Goal: Information Seeking & Learning: Learn about a topic

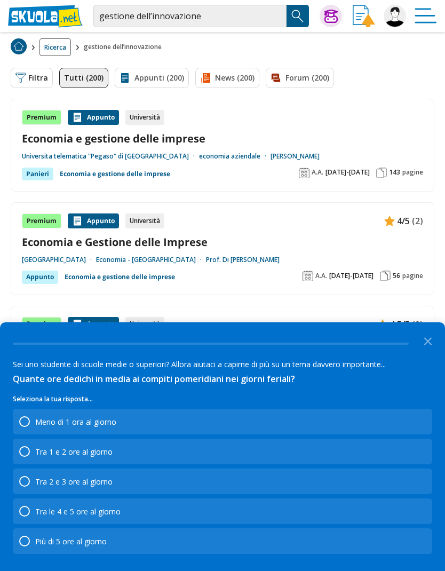
click at [427, 342] on polygon "Close the survey" at bounding box center [428, 341] width 8 height 8
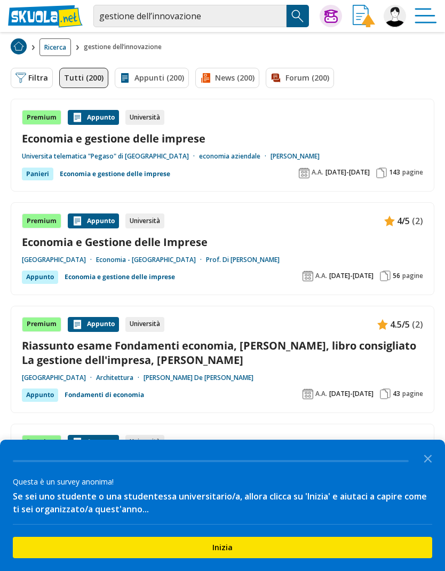
click at [26, 77] on img at bounding box center [20, 78] width 11 height 11
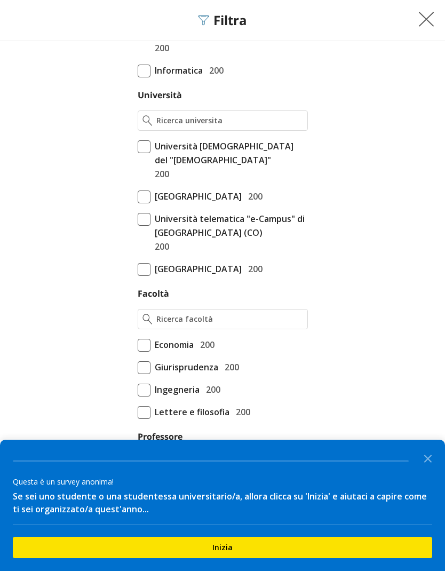
scroll to position [310, 0]
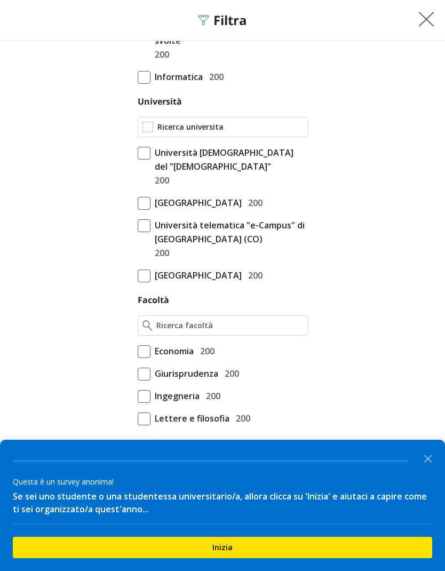
click at [170, 122] on input "Università" at bounding box center [230, 127] width 146 height 11
type input "U"
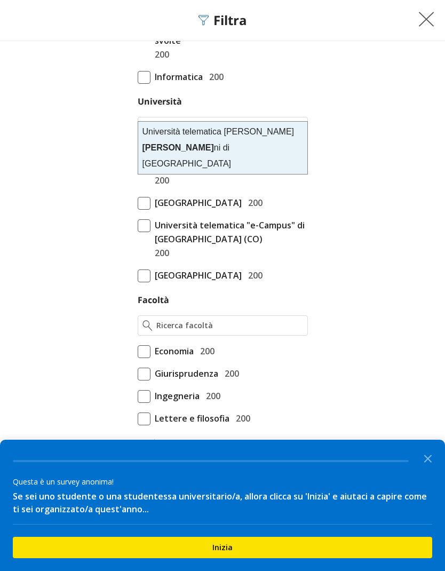
click at [164, 135] on div "Università telematica [PERSON_NAME] ni di [GEOGRAPHIC_DATA]" at bounding box center [222, 148] width 169 height 52
type input "Università telematica [PERSON_NAME] di [GEOGRAPHIC_DATA]"
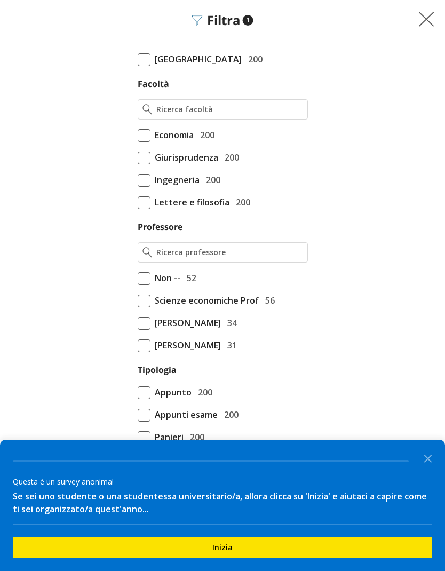
scroll to position [530, 0]
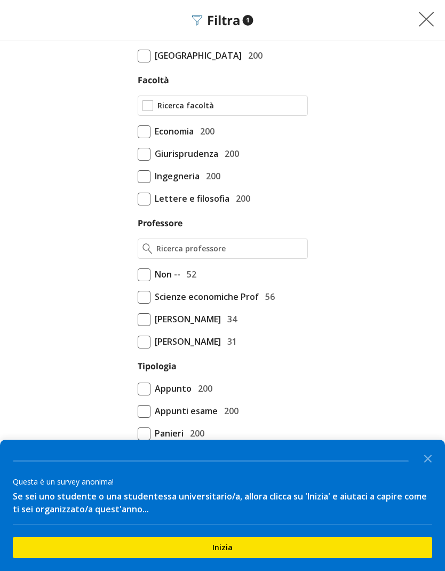
click at [173, 111] on input "Facoltà" at bounding box center [230, 105] width 146 height 11
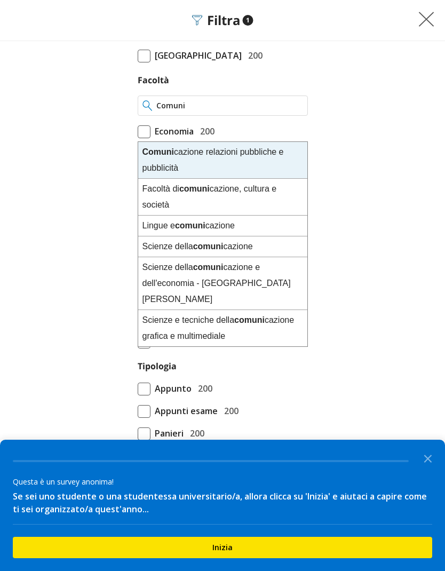
click at [157, 249] on div "Scienze della comuni cazione" at bounding box center [222, 246] width 169 height 21
type input "Scienze della comunicazione"
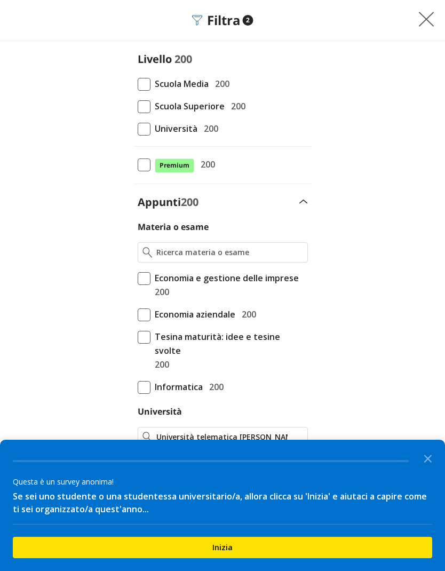
scroll to position [0, 0]
click at [424, 15] on img at bounding box center [426, 19] width 16 height 16
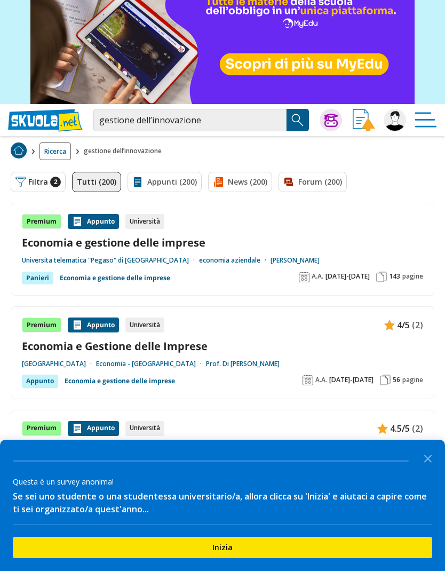
scroll to position [2, 0]
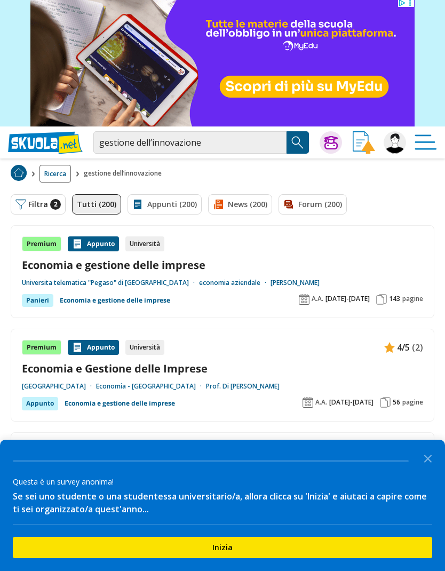
click at [302, 136] on img "Search Button" at bounding box center [298, 142] width 16 height 16
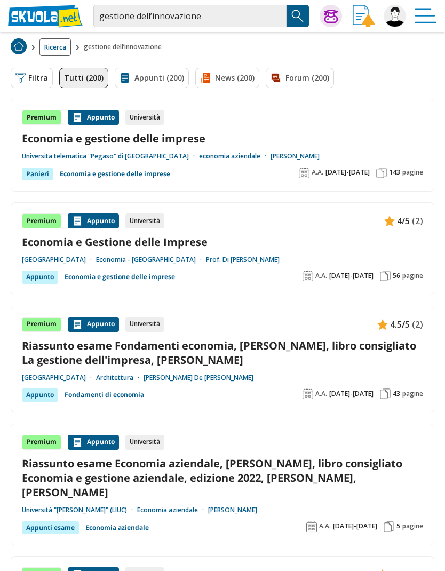
click at [20, 77] on img at bounding box center [20, 78] width 11 height 11
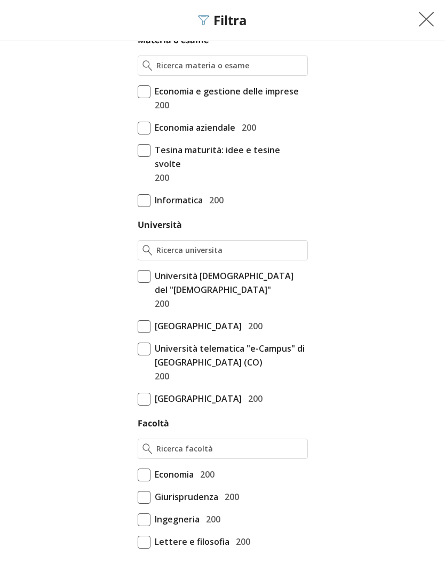
scroll to position [189, 0]
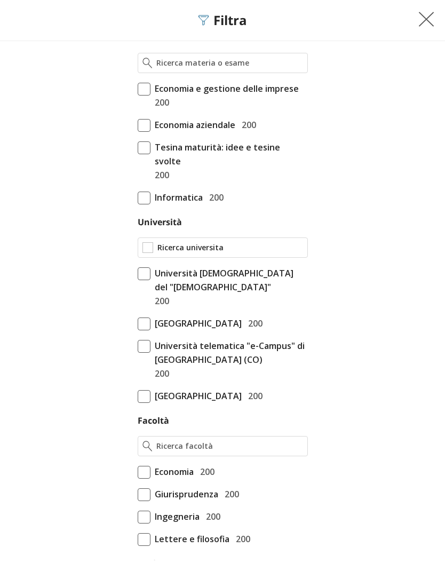
click at [164, 242] on input "Università" at bounding box center [230, 247] width 146 height 11
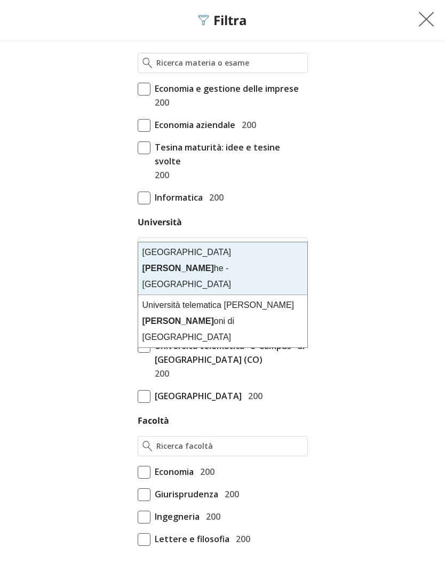
click at [162, 298] on div "Università telematica Guglielmo Marc oni di Roma" at bounding box center [222, 321] width 169 height 52
type input "Università telematica [PERSON_NAME] di [GEOGRAPHIC_DATA]"
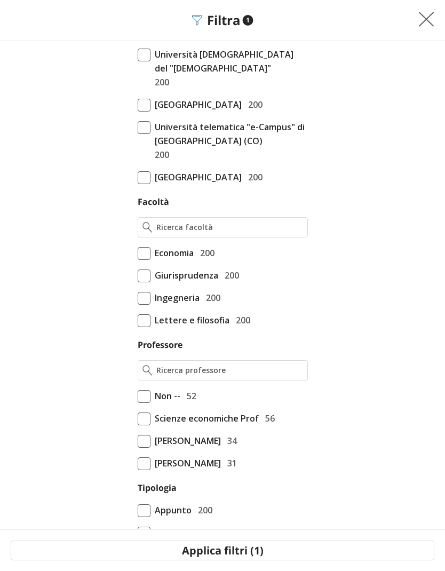
scroll to position [429, 0]
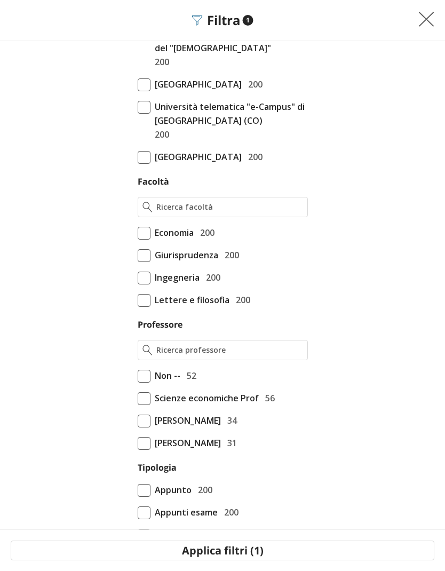
click at [227, 550] on button "Applica filtri (1)" at bounding box center [223, 551] width 424 height 20
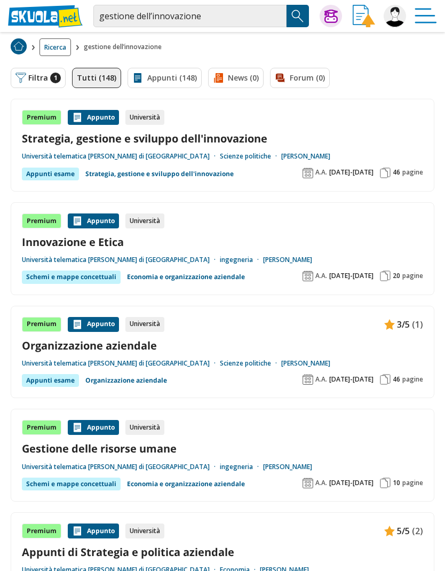
click at [44, 78] on button "Filtra 1" at bounding box center [38, 78] width 55 height 20
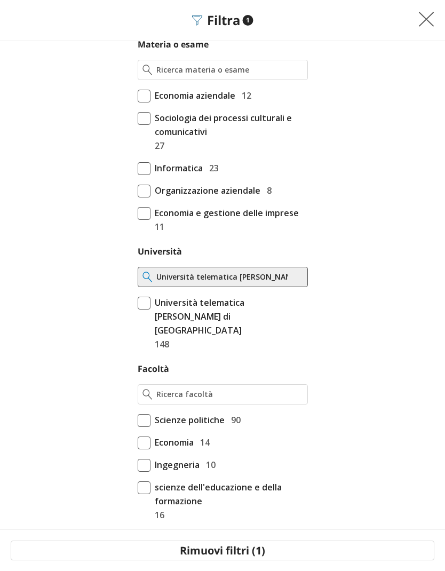
scroll to position [204, 0]
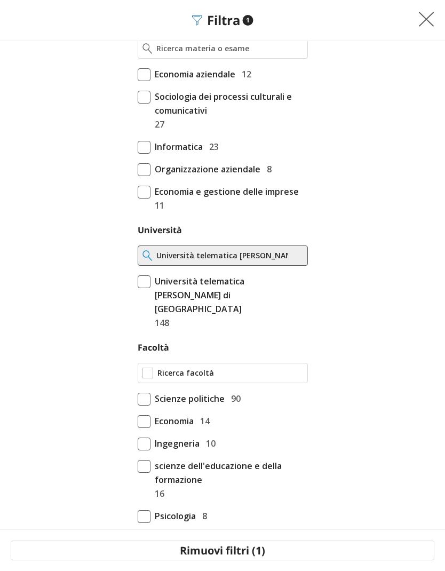
click at [170, 368] on input "Facoltà" at bounding box center [230, 373] width 146 height 11
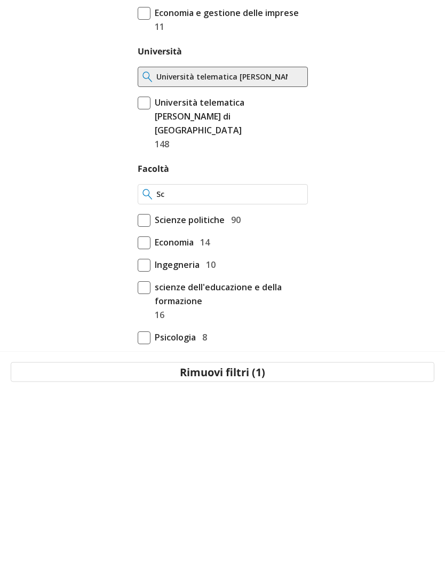
type input "S"
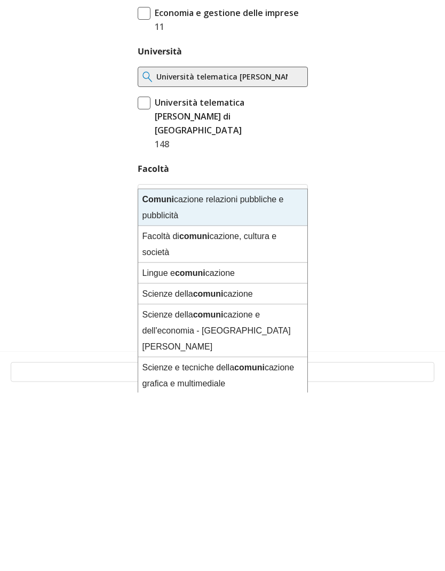
click at [163, 462] on div "Scienze della comuni cazione" at bounding box center [222, 472] width 169 height 21
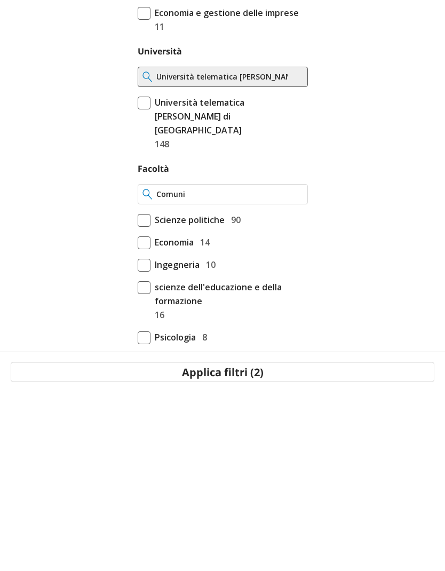
type input "Scienze della comunicazione"
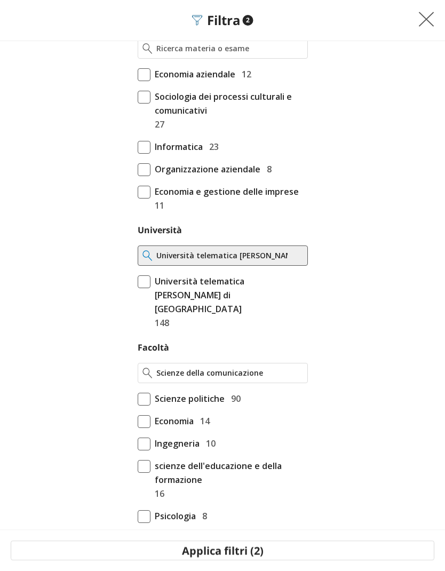
click at [230, 553] on button "Applica filtri (2)" at bounding box center [223, 551] width 424 height 20
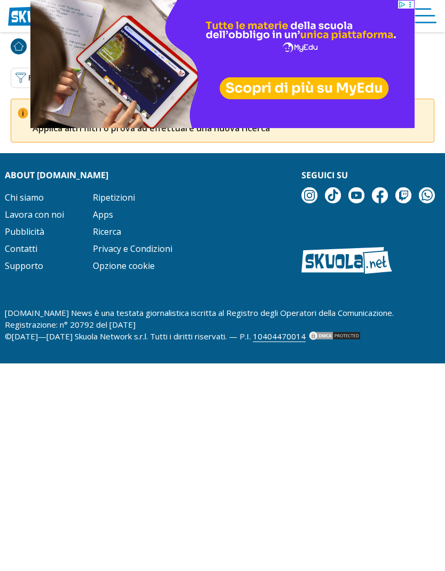
click at [4, 180] on div "About Skuola.net Chi siamo Lavora con noi Pubblicità Contatti Supporto Ripetizi…" at bounding box center [222, 255] width 445 height 173
click at [5, 107] on div "Tutti (0) Appunti (0) News (0) Forum (0) Non ci sono documenti disponibili per …" at bounding box center [222, 126] width 445 height 54
click at [16, 77] on img at bounding box center [20, 78] width 11 height 11
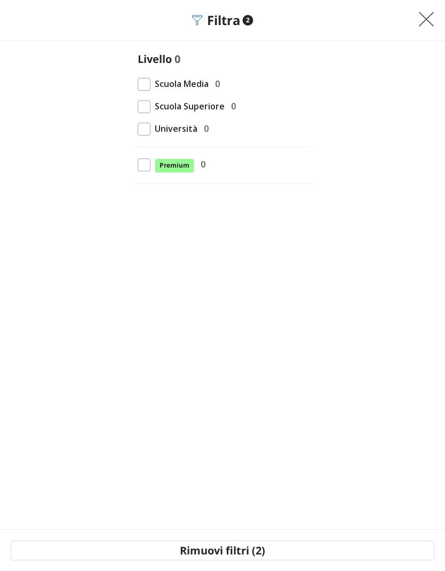
click at [227, 21] on div "Filtra 2" at bounding box center [222, 20] width 61 height 15
click at [429, 14] on img at bounding box center [426, 19] width 16 height 16
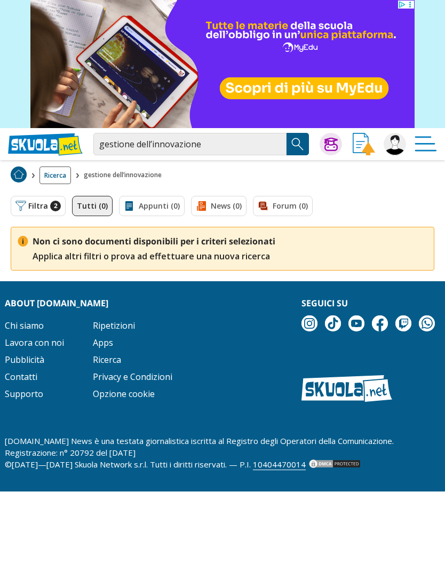
click at [44, 208] on button "Filtra 2" at bounding box center [38, 206] width 55 height 20
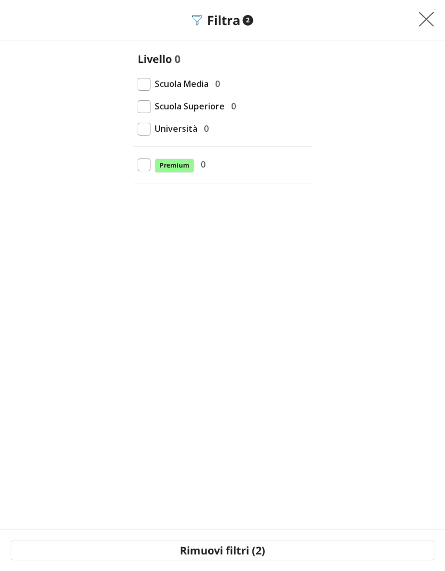
click at [227, 551] on button "Rimuovi filtri (2)" at bounding box center [223, 551] width 424 height 20
click at [234, 557] on button "Rimuovi filtri (2)" at bounding box center [223, 551] width 424 height 20
click at [226, 552] on button "Rimuovi filtri (2)" at bounding box center [223, 551] width 424 height 20
click at [228, 551] on button "Rimuovi filtri (2)" at bounding box center [223, 551] width 424 height 20
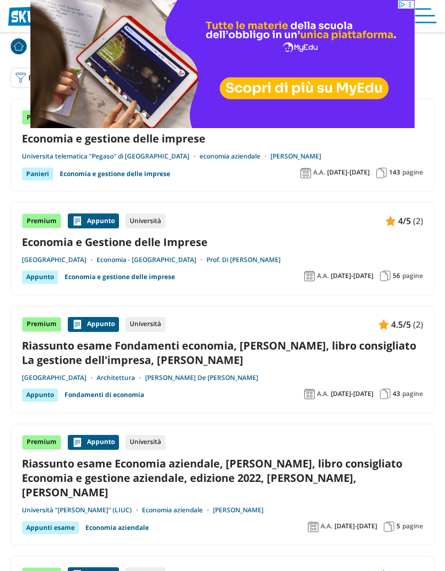
click at [25, 75] on img at bounding box center [20, 78] width 11 height 11
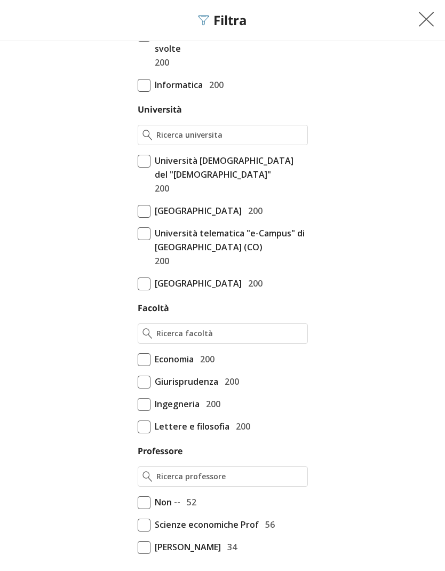
scroll to position [310, 0]
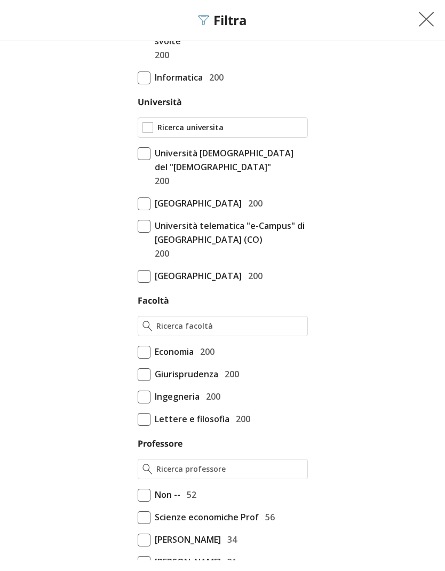
click at [283, 122] on input "Università" at bounding box center [230, 127] width 146 height 11
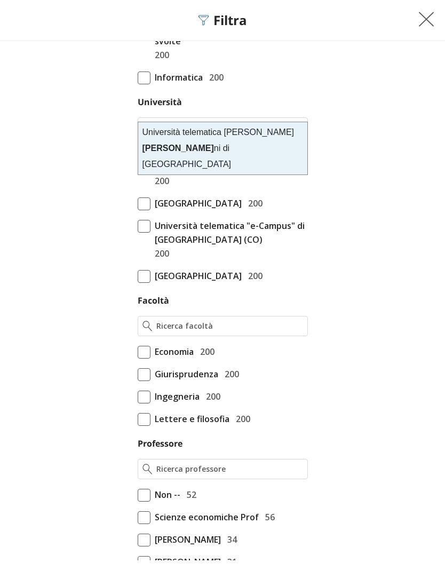
click at [156, 144] on div "Università telematica Guglielmo Marco ni di Roma" at bounding box center [222, 148] width 169 height 52
type input "Università telematica [PERSON_NAME] di [GEOGRAPHIC_DATA]"
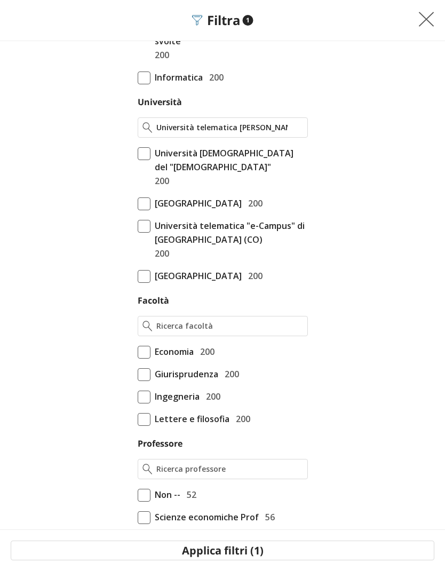
click at [258, 554] on button "Applica filtri (1)" at bounding box center [223, 551] width 424 height 20
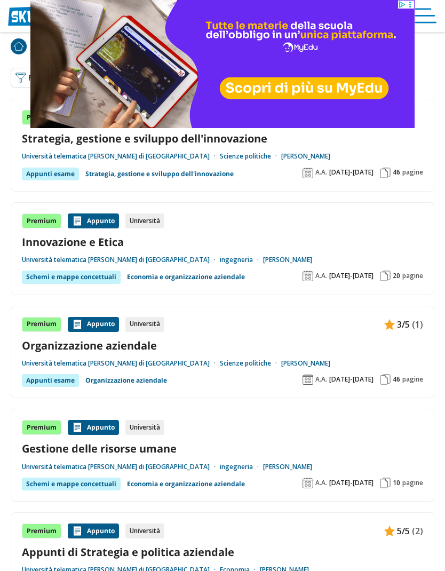
scroll to position [12, 0]
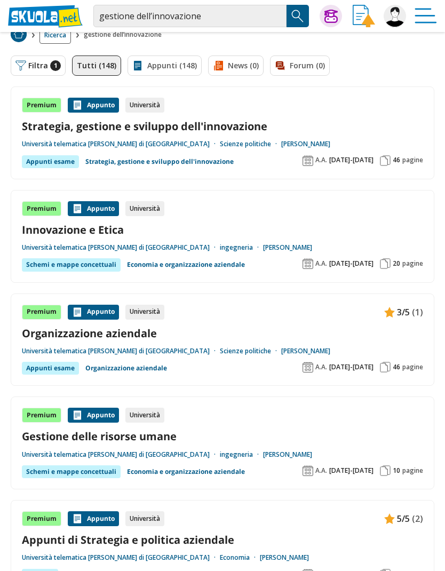
click at [59, 127] on link "Strategia, gestione e sviluppo dell'innovazione" at bounding box center [222, 126] width 401 height 14
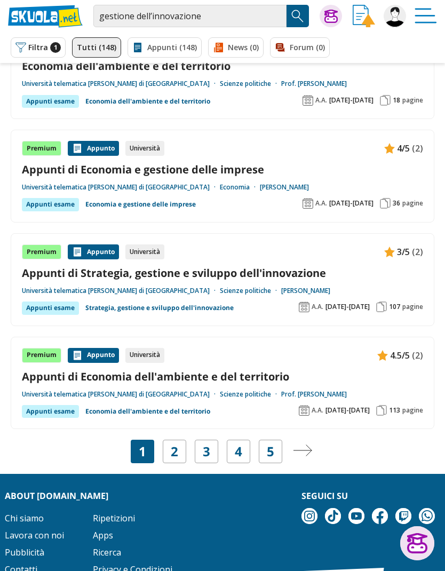
scroll to position [1834, 0]
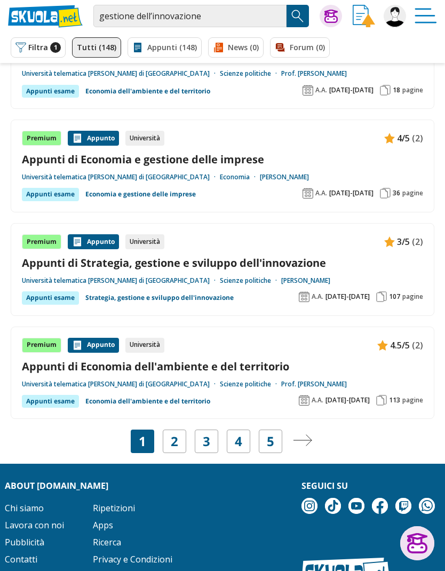
click at [303, 435] on img "Pagina successiva" at bounding box center [302, 440] width 19 height 12
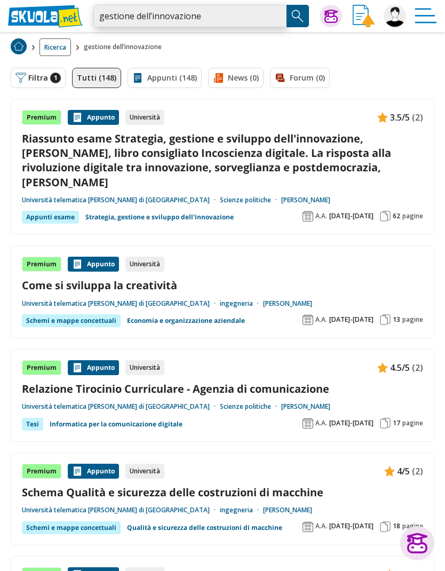
click at [201, 10] on input "gestione dell’innovazione" at bounding box center [189, 16] width 193 height 22
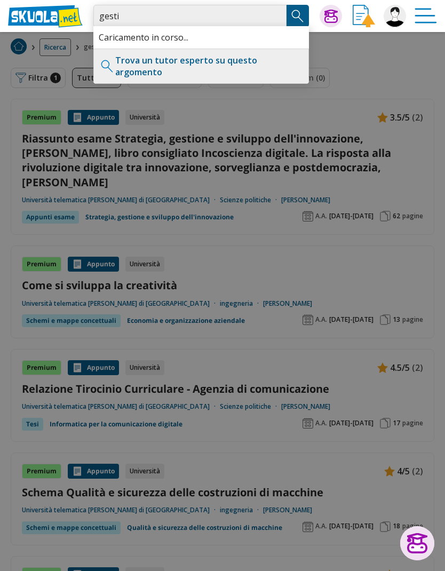
type input "gest"
type input "Risposte"
click at [299, 15] on img "Search Button" at bounding box center [298, 16] width 16 height 16
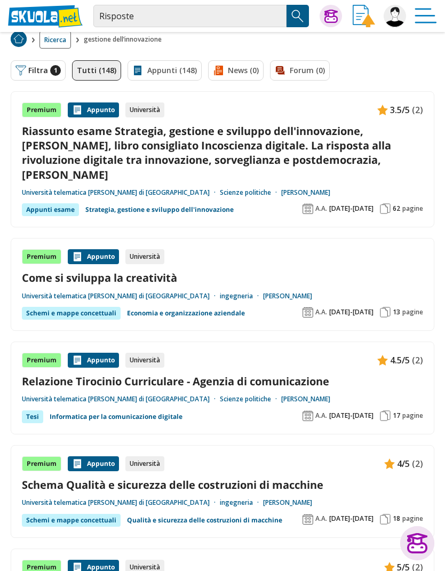
scroll to position [5, 0]
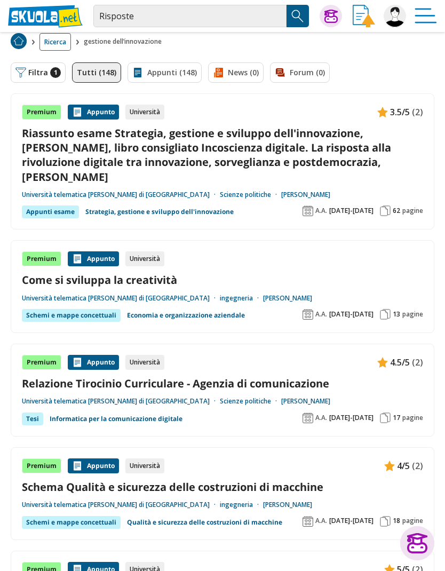
click at [36, 74] on button "Filtra 1" at bounding box center [38, 72] width 55 height 20
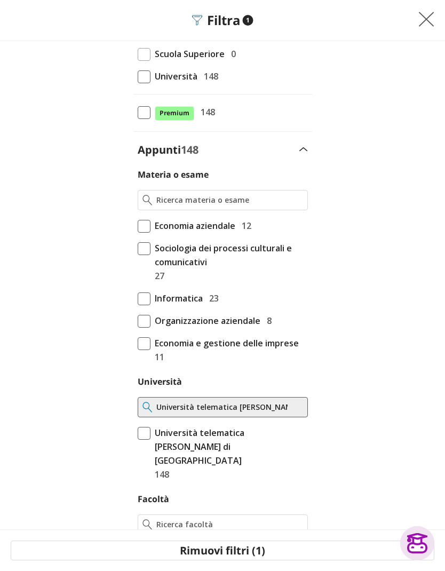
scroll to position [50, 0]
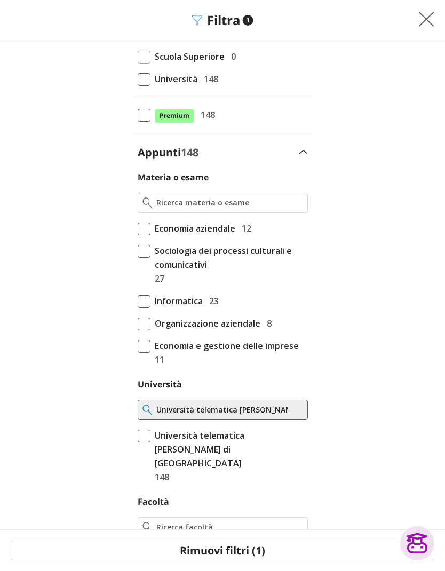
click at [429, 16] on img at bounding box center [426, 19] width 16 height 16
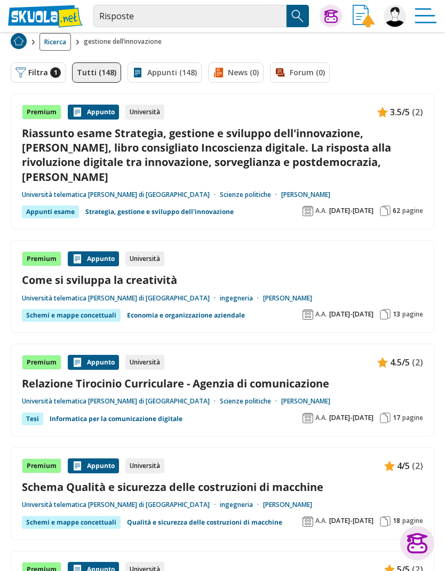
click at [299, 8] on img "Search Button" at bounding box center [298, 16] width 16 height 16
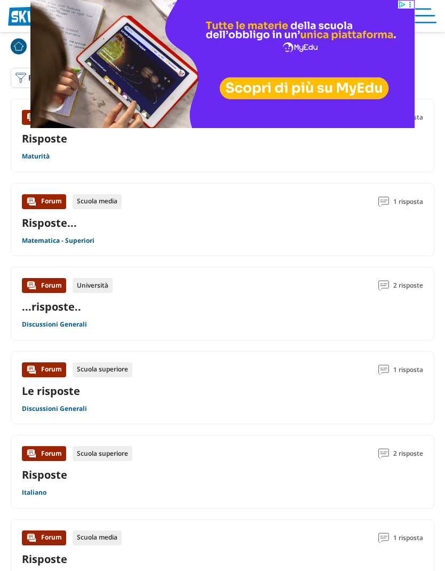
click at [15, 76] on img at bounding box center [20, 78] width 11 height 11
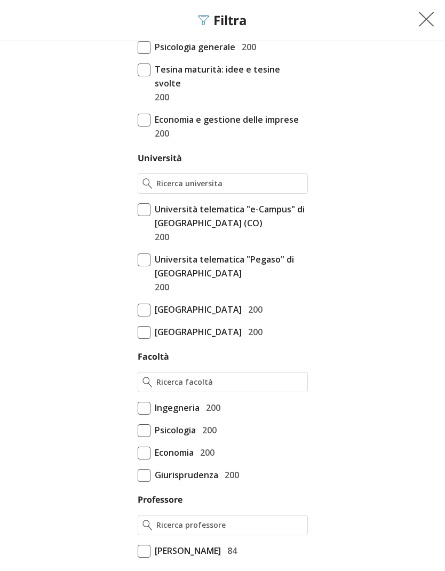
scroll to position [273, 0]
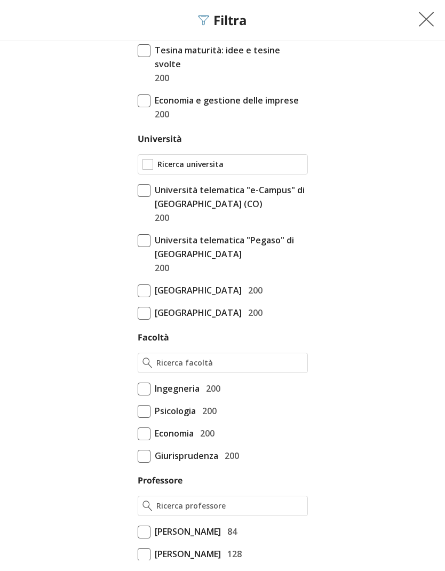
click at [167, 159] on input "Università" at bounding box center [230, 164] width 146 height 11
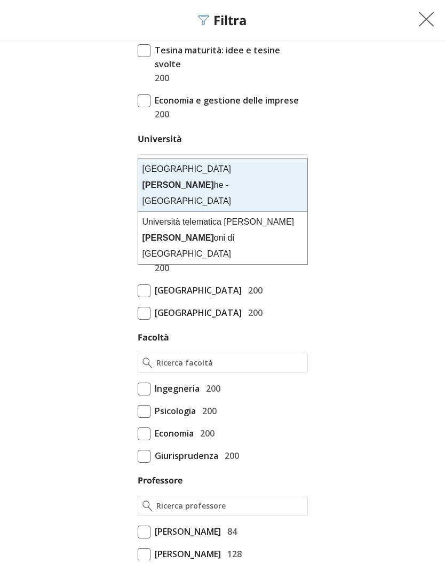
click at [161, 212] on div "Università telematica Guglielmo Marc oni di Roma" at bounding box center [222, 238] width 169 height 52
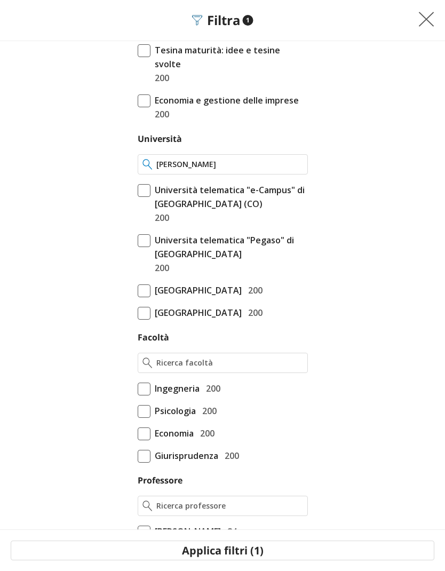
type input "Università telematica [PERSON_NAME] di [GEOGRAPHIC_DATA]"
click at [205, 552] on button "Applica filtri (1)" at bounding box center [223, 551] width 424 height 20
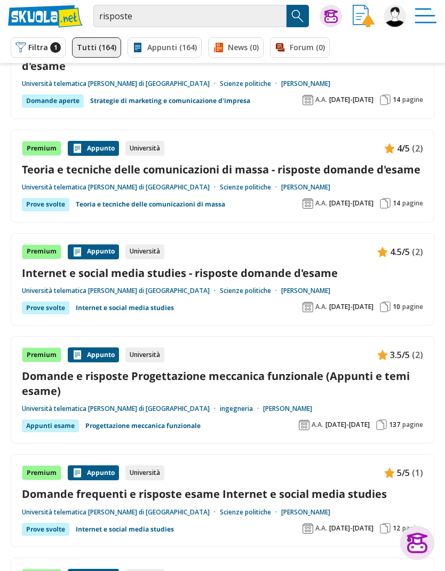
scroll to position [1472, 0]
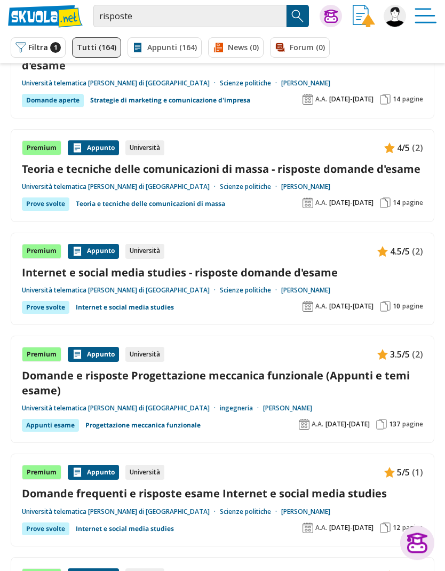
click at [411, 144] on div "4/5 (2)" at bounding box center [403, 148] width 39 height 15
